Goal: Find specific page/section: Find specific page/section

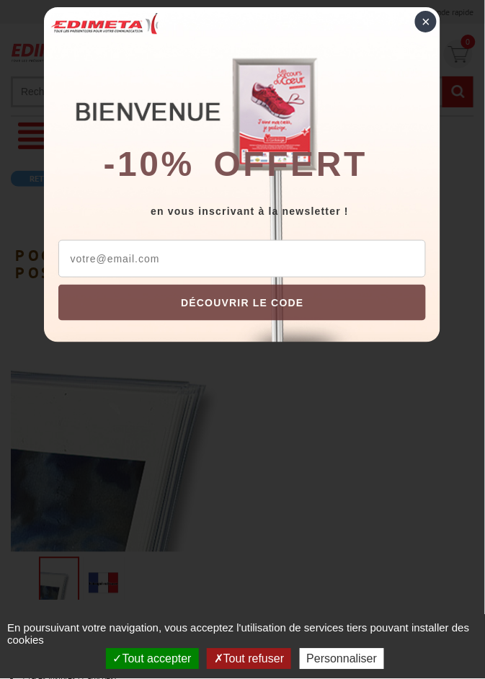
click at [427, 14] on div "×" at bounding box center [426, 22] width 22 height 22
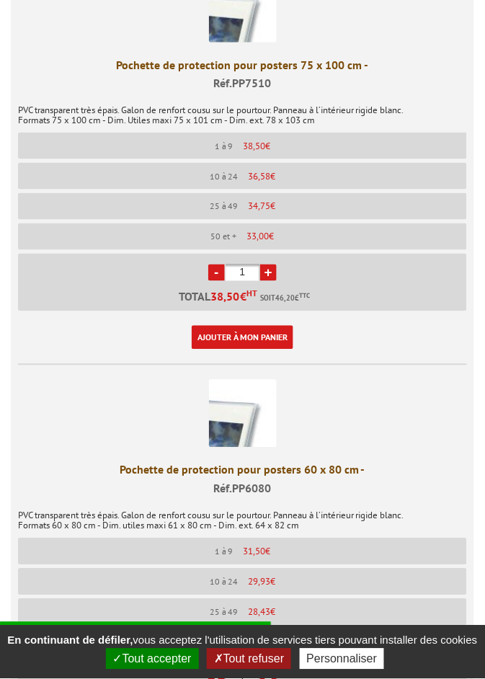
scroll to position [875, 0]
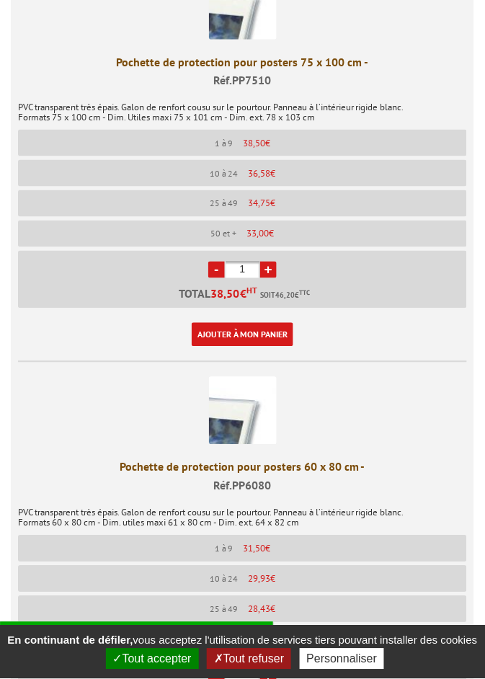
click at [156, 670] on button "Tout accepter" at bounding box center [152, 659] width 93 height 21
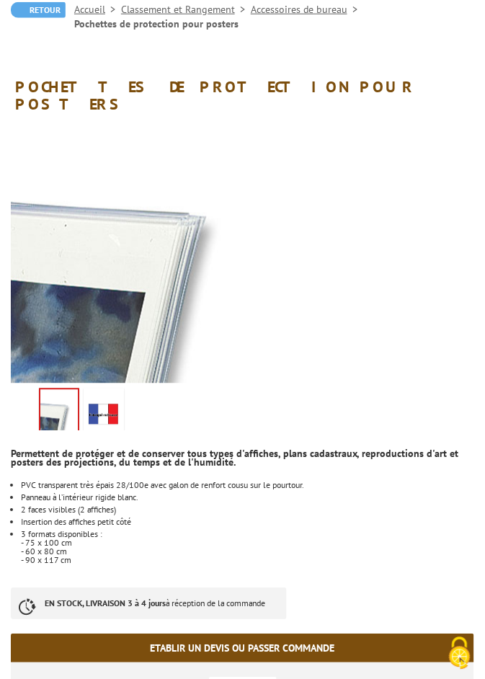
scroll to position [0, 0]
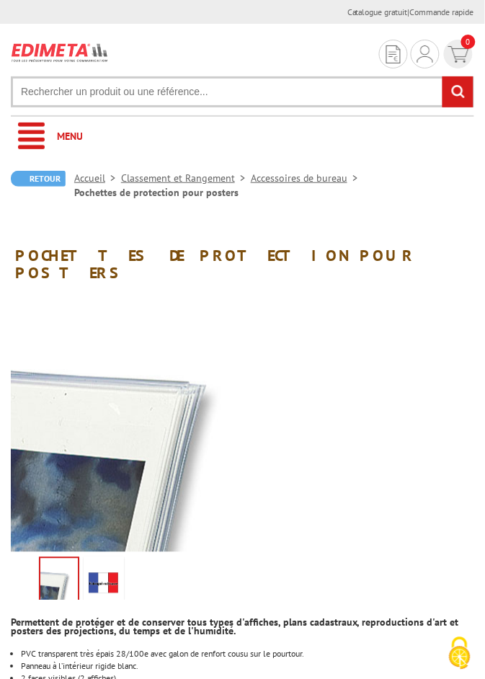
click at [162, 178] on link "Classement et Rangement" at bounding box center [186, 178] width 130 height 13
